Goal: Complete application form

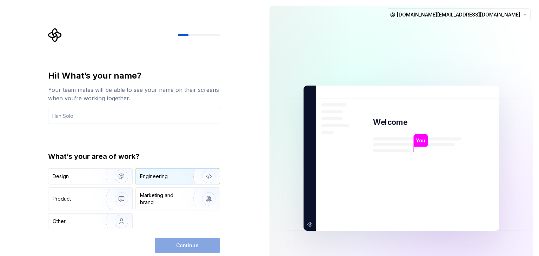
click at [161, 176] on div "Engineering" at bounding box center [154, 176] width 28 height 7
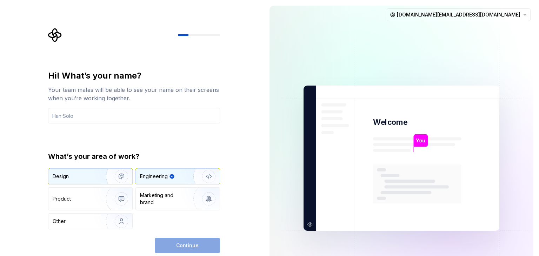
click at [85, 176] on div "Design" at bounding box center [75, 176] width 44 height 7
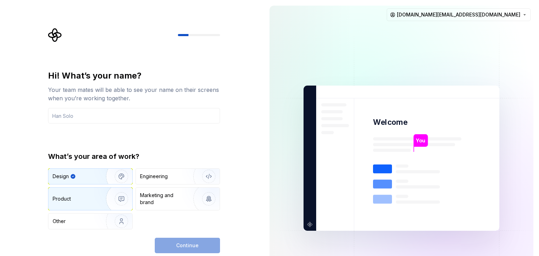
click at [109, 206] on img "button" at bounding box center [116, 198] width 45 height 47
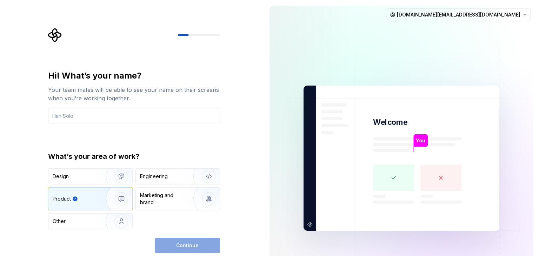
click at [199, 238] on div "Continue" at bounding box center [187, 245] width 65 height 15
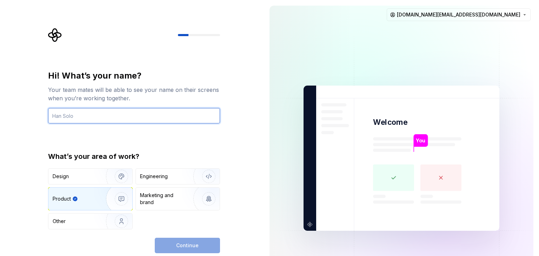
click at [110, 123] on input "text" at bounding box center [134, 115] width 172 height 15
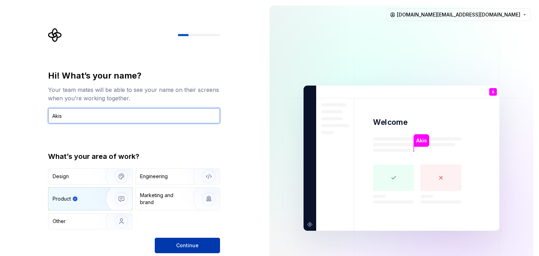
type input "Akis"
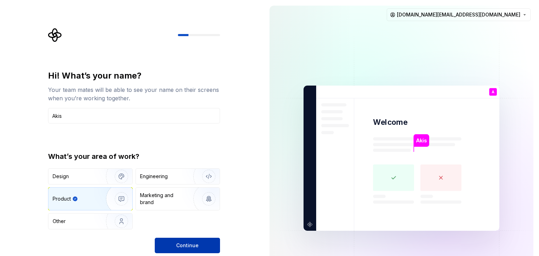
click at [214, 243] on button "Continue" at bounding box center [187, 245] width 65 height 15
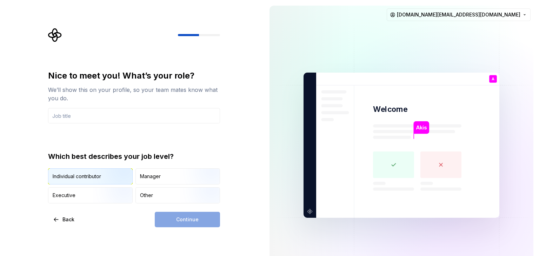
click at [87, 177] on div "Individual contributor" at bounding box center [77, 176] width 48 height 7
click at [175, 215] on div "Continue" at bounding box center [187, 219] width 65 height 15
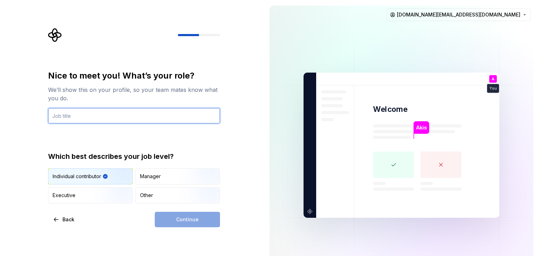
click at [101, 117] on input "text" at bounding box center [134, 115] width 172 height 15
